Goal: Task Accomplishment & Management: Use online tool/utility

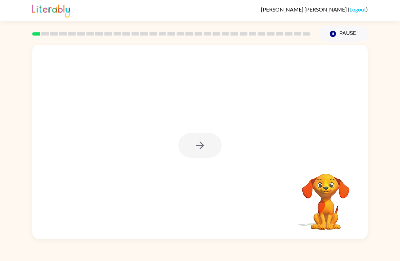
click at [197, 152] on div at bounding box center [199, 145] width 43 height 25
click at [197, 143] on div at bounding box center [199, 145] width 43 height 25
click at [202, 142] on div at bounding box center [199, 145] width 43 height 25
click at [206, 136] on button "button" at bounding box center [199, 145] width 43 height 25
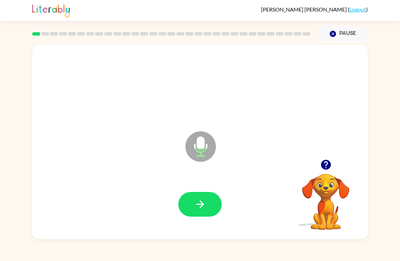
click at [199, 208] on icon "button" at bounding box center [200, 204] width 12 height 12
click at [206, 197] on button "button" at bounding box center [199, 204] width 43 height 25
click at [326, 165] on icon "button" at bounding box center [326, 165] width 12 height 12
click at [207, 192] on button "button" at bounding box center [199, 204] width 43 height 25
click at [326, 161] on icon "button" at bounding box center [325, 165] width 10 height 10
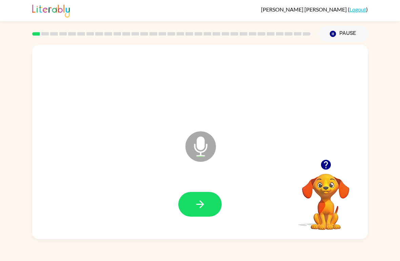
click at [206, 209] on button "button" at bounding box center [199, 204] width 43 height 25
click at [207, 211] on button "button" at bounding box center [199, 204] width 43 height 25
click at [187, 199] on button "button" at bounding box center [199, 204] width 43 height 25
click at [203, 199] on icon "button" at bounding box center [200, 204] width 12 height 12
click at [195, 201] on icon "button" at bounding box center [200, 204] width 12 height 12
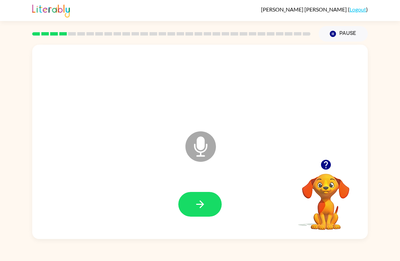
click at [205, 198] on button "button" at bounding box center [199, 204] width 43 height 25
click at [198, 202] on icon "button" at bounding box center [200, 204] width 12 height 12
click at [207, 201] on button "button" at bounding box center [199, 204] width 43 height 25
click at [325, 164] on icon "button" at bounding box center [325, 165] width 10 height 10
click at [194, 205] on icon "button" at bounding box center [200, 204] width 12 height 12
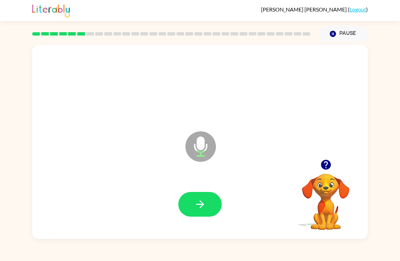
click at [201, 207] on icon "button" at bounding box center [200, 204] width 8 height 8
click at [200, 207] on icon "button" at bounding box center [200, 204] width 12 height 12
click at [219, 205] on button "button" at bounding box center [199, 204] width 43 height 25
click at [192, 190] on div at bounding box center [200, 205] width 322 height 56
click at [194, 201] on icon "button" at bounding box center [200, 204] width 12 height 12
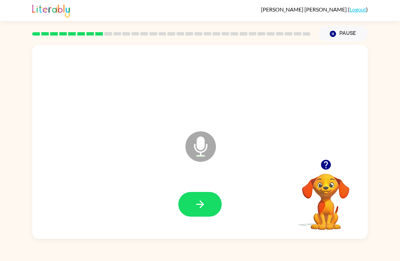
click at [195, 204] on icon "button" at bounding box center [200, 204] width 12 height 12
click at [206, 203] on button "button" at bounding box center [199, 204] width 43 height 25
click at [199, 210] on icon "button" at bounding box center [200, 204] width 12 height 12
click at [200, 210] on icon "button" at bounding box center [200, 204] width 12 height 12
click at [206, 200] on button "button" at bounding box center [199, 204] width 43 height 25
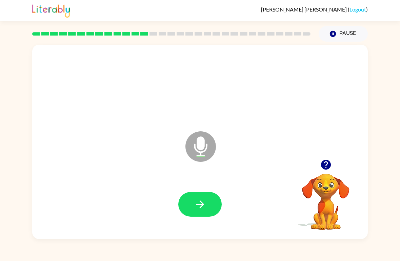
click at [196, 206] on icon "button" at bounding box center [200, 204] width 12 height 12
click at [198, 193] on button "button" at bounding box center [199, 204] width 43 height 25
click at [193, 205] on button "button" at bounding box center [199, 204] width 43 height 25
click at [202, 209] on icon "button" at bounding box center [200, 204] width 12 height 12
click at [196, 193] on button "button" at bounding box center [199, 204] width 43 height 25
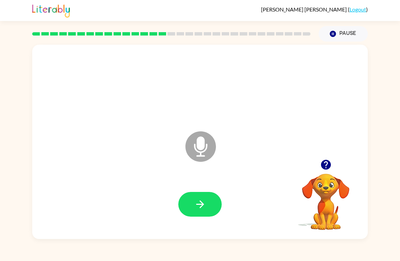
click at [195, 200] on icon "button" at bounding box center [200, 204] width 12 height 12
click at [179, 207] on button "button" at bounding box center [199, 204] width 43 height 25
click at [201, 209] on icon "button" at bounding box center [200, 204] width 12 height 12
click at [198, 204] on icon "button" at bounding box center [200, 204] width 12 height 12
click at [199, 210] on icon "button" at bounding box center [200, 204] width 12 height 12
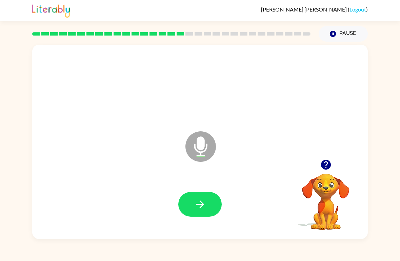
click at [184, 206] on button "button" at bounding box center [199, 204] width 43 height 25
click at [200, 210] on icon "button" at bounding box center [200, 204] width 12 height 12
click at [197, 206] on icon "button" at bounding box center [200, 204] width 12 height 12
click at [185, 206] on button "button" at bounding box center [199, 204] width 43 height 25
click at [194, 209] on icon "button" at bounding box center [200, 204] width 12 height 12
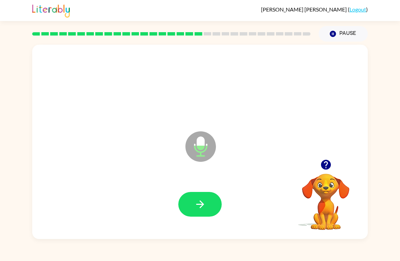
click at [196, 205] on icon "button" at bounding box center [200, 204] width 12 height 12
click at [199, 206] on icon "button" at bounding box center [200, 204] width 12 height 12
click at [196, 190] on div at bounding box center [200, 205] width 322 height 56
click at [202, 199] on icon "button" at bounding box center [200, 204] width 12 height 12
click at [191, 216] on button "button" at bounding box center [199, 204] width 43 height 25
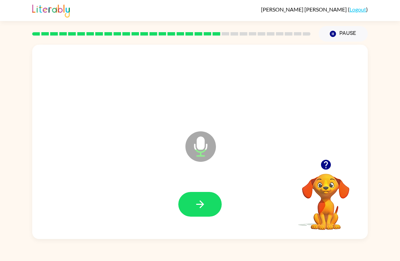
click at [208, 203] on button "button" at bounding box center [199, 204] width 43 height 25
click at [200, 210] on icon "button" at bounding box center [200, 204] width 12 height 12
click at [209, 216] on button "button" at bounding box center [199, 204] width 43 height 25
click at [197, 209] on icon "button" at bounding box center [200, 204] width 12 height 12
click at [204, 217] on button "button" at bounding box center [199, 204] width 43 height 25
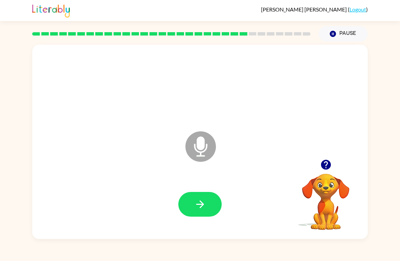
click at [210, 195] on button "button" at bounding box center [199, 204] width 43 height 25
click at [206, 212] on button "button" at bounding box center [199, 204] width 43 height 25
click at [208, 196] on button "button" at bounding box center [199, 204] width 43 height 25
click at [196, 213] on button "button" at bounding box center [199, 204] width 43 height 25
click at [196, 208] on icon "button" at bounding box center [200, 204] width 12 height 12
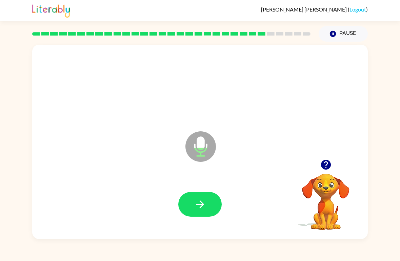
click at [210, 197] on button "button" at bounding box center [199, 204] width 43 height 25
click at [203, 204] on icon "button" at bounding box center [200, 204] width 8 height 8
click at [212, 212] on button "button" at bounding box center [199, 204] width 43 height 25
click at [188, 209] on button "button" at bounding box center [199, 204] width 43 height 25
click at [204, 198] on button "button" at bounding box center [199, 204] width 43 height 25
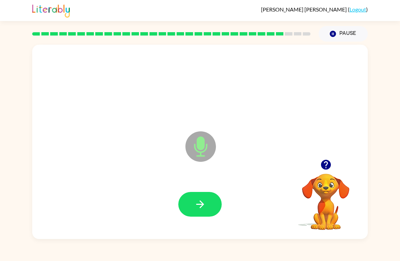
click at [187, 216] on button "button" at bounding box center [199, 204] width 43 height 25
click at [193, 208] on button "button" at bounding box center [199, 204] width 43 height 25
click at [206, 198] on button "button" at bounding box center [199, 204] width 43 height 25
click at [199, 210] on icon "button" at bounding box center [200, 204] width 12 height 12
click at [197, 201] on icon "button" at bounding box center [200, 204] width 12 height 12
